Goal: Task Accomplishment & Management: Complete application form

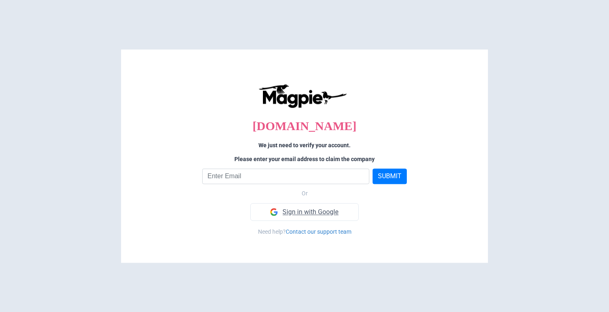
click at [323, 210] on link "Sign in with Google" at bounding box center [304, 212] width 108 height 18
click at [294, 212] on link "Sign in with Google" at bounding box center [304, 212] width 108 height 18
